Goal: Transaction & Acquisition: Subscribe to service/newsletter

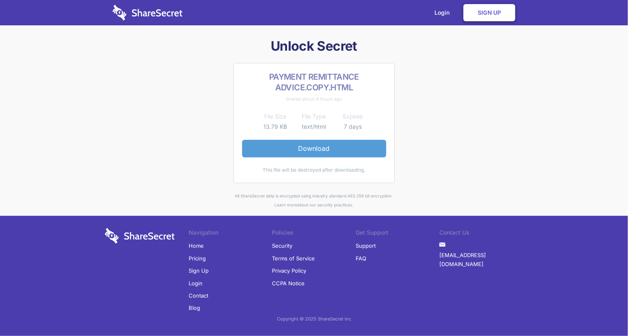
drag, startPoint x: 0, startPoint y: 0, endPoint x: 330, endPoint y: 145, distance: 360.6
click at [330, 145] on link "Download" at bounding box center [314, 148] width 144 height 17
click at [497, 14] on link "Sign Up" at bounding box center [490, 12] width 52 height 17
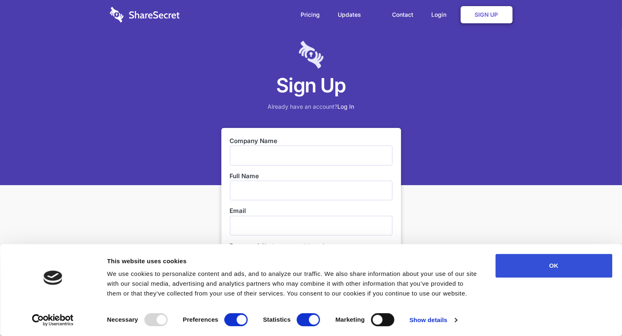
click at [570, 266] on button "OK" at bounding box center [553, 266] width 117 height 24
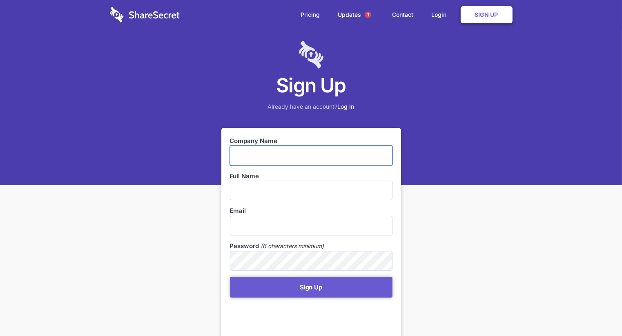
click at [283, 156] on input "text" at bounding box center [311, 155] width 163 height 20
type input "Sharon"
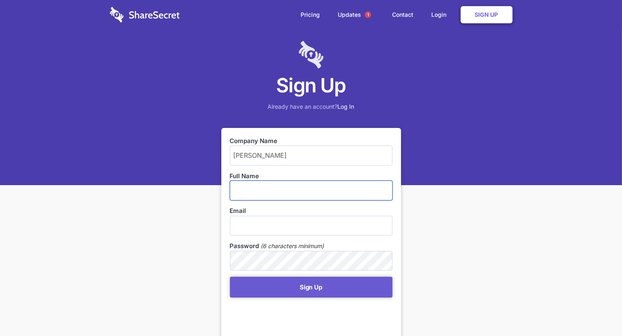
click at [317, 187] on input "text" at bounding box center [311, 191] width 163 height 20
type input "J"
type input "Rabilal Mohanlal"
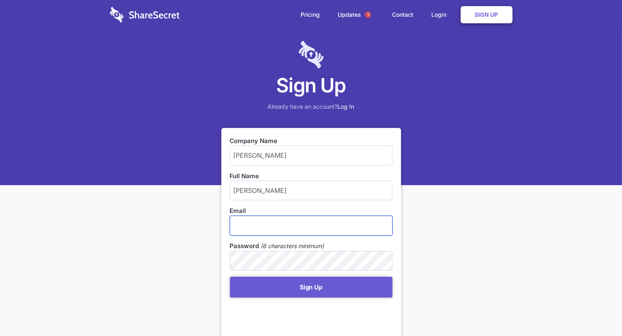
click at [323, 234] on input "email" at bounding box center [311, 226] width 163 height 20
type input "sharon@accord.org.za"
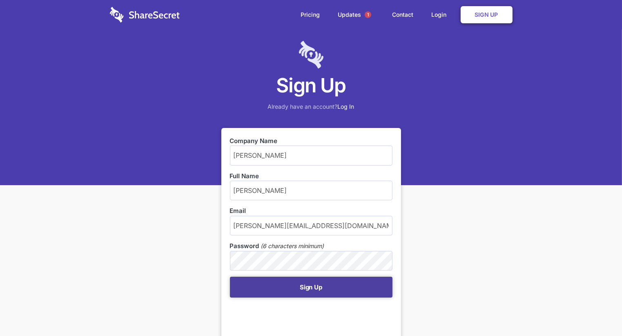
click at [299, 291] on button "Sign Up" at bounding box center [311, 287] width 163 height 21
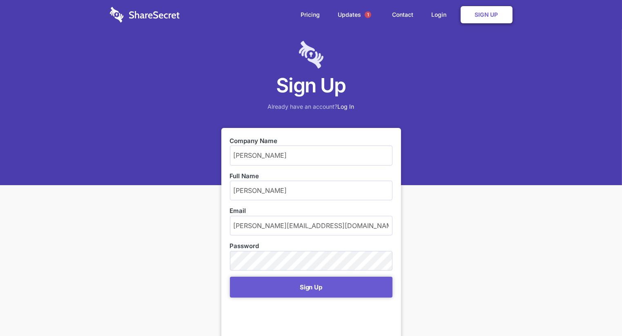
drag, startPoint x: 274, startPoint y: 160, endPoint x: 217, endPoint y: 149, distance: 57.8
click at [217, 149] on div "Sign Up Already have an account? Log In Company Name Sharon Full Name Rabilal M…" at bounding box center [311, 255] width 622 height 511
type input "ACCORD"
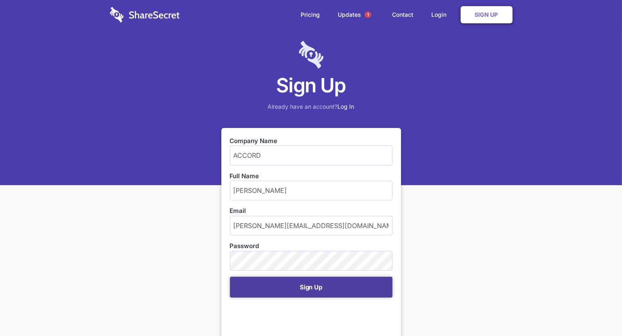
click at [312, 285] on button "Sign Up" at bounding box center [311, 287] width 163 height 21
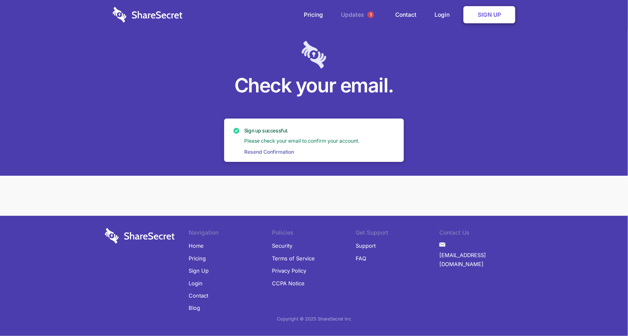
click at [350, 12] on link "Updates 1" at bounding box center [359, 14] width 53 height 29
click at [449, 16] on link "Login" at bounding box center [444, 14] width 36 height 25
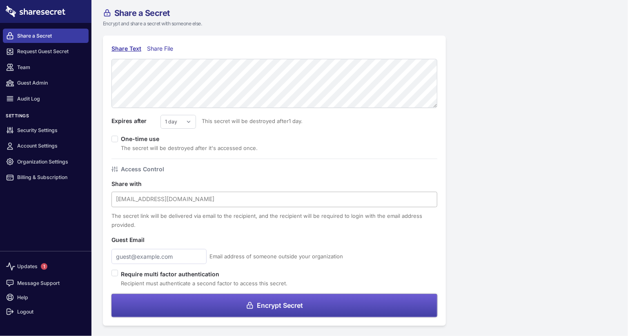
click at [190, 200] on div at bounding box center [274, 199] width 317 height 11
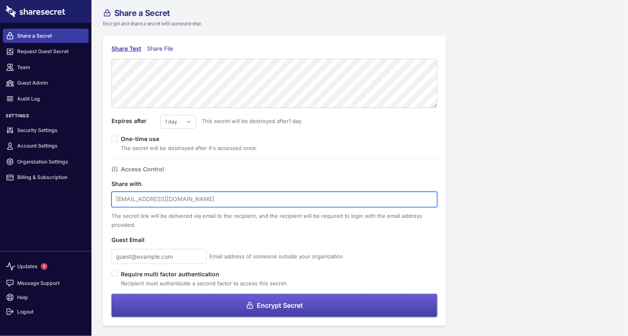
click at [187, 199] on div at bounding box center [274, 199] width 317 height 11
click at [186, 196] on div at bounding box center [274, 199] width 317 height 11
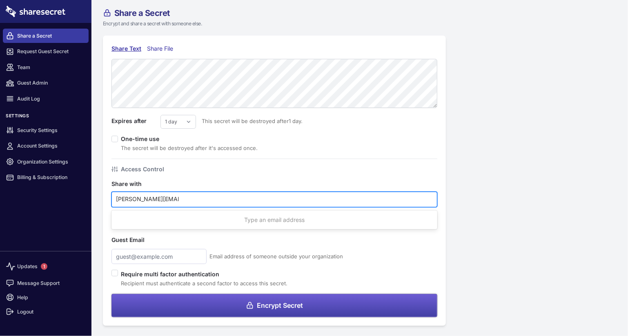
type input "[PERSON_NAME][EMAIL_ADDRESS][DOMAIN_NAME]"
click at [114, 138] on input "checkbox" at bounding box center [115, 139] width 7 height 7
checkbox input "true"
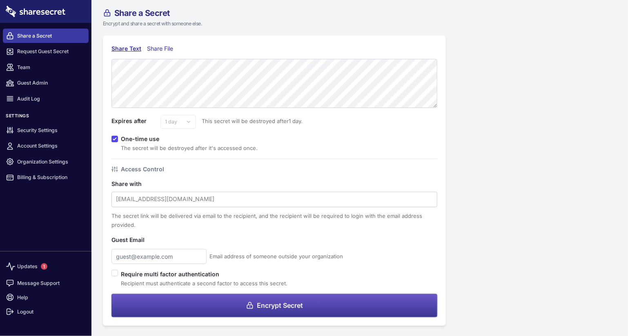
click at [270, 305] on span "Encrypt Secret" at bounding box center [280, 305] width 46 height 7
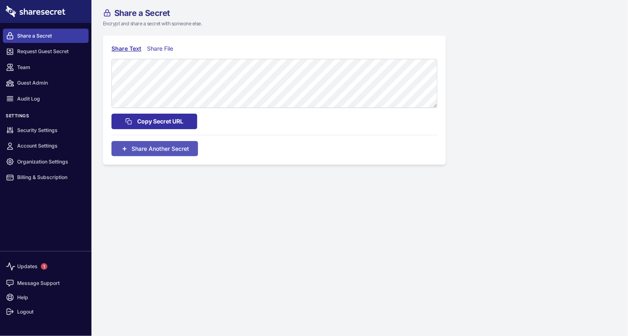
click at [158, 123] on span "Copy Secret URL" at bounding box center [160, 121] width 46 height 9
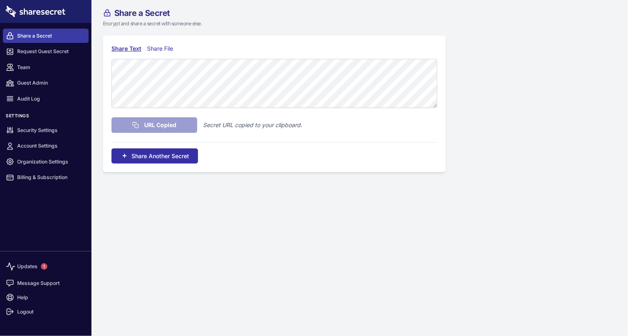
click at [160, 152] on span "Share Another Secret" at bounding box center [161, 156] width 58 height 9
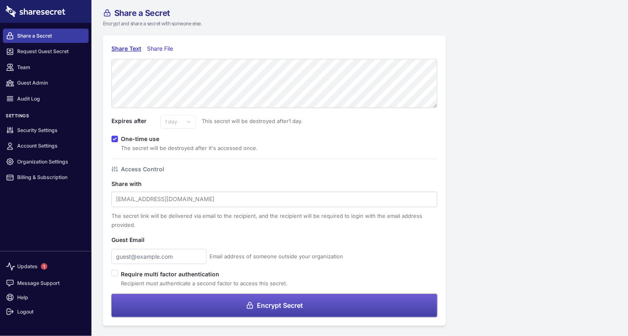
click at [167, 43] on div "Share Text Share File Expires after 1 day 2 days 3 days 4 days 5 days 6 days 7 …" at bounding box center [274, 181] width 343 height 290
click at [167, 45] on div "Share File" at bounding box center [162, 48] width 30 height 9
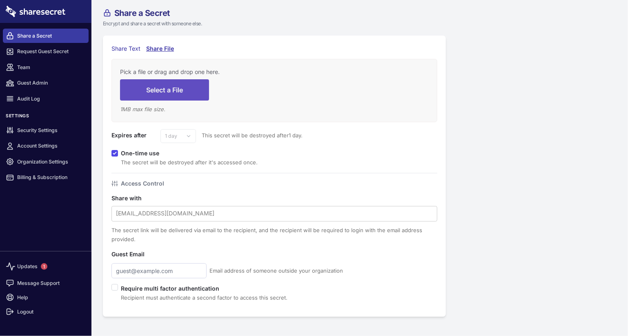
click at [145, 87] on button "Select a File" at bounding box center [164, 89] width 89 height 21
type input "C:\fakepath\PAYMENT REMITTANCE ADVICE.COPY (1).HTML"
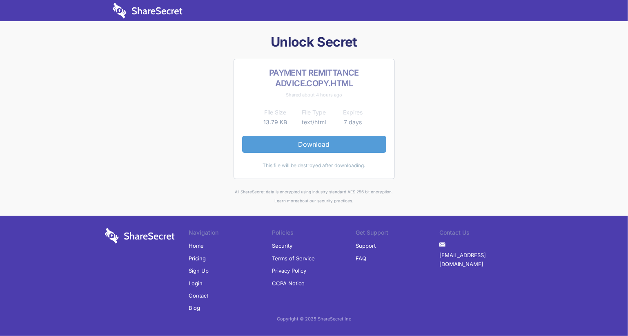
click at [310, 145] on link "Download" at bounding box center [314, 144] width 144 height 17
